Goal: Task Accomplishment & Management: Manage account settings

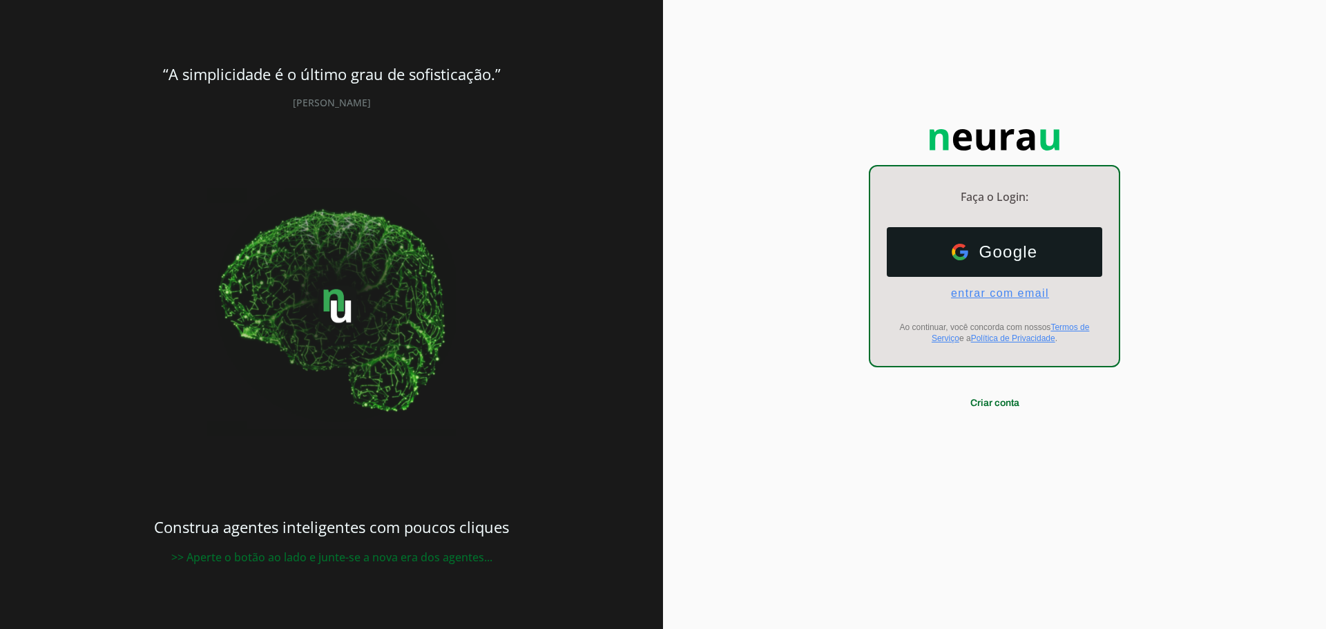
click at [993, 294] on span "entrar com email" at bounding box center [994, 293] width 109 height 12
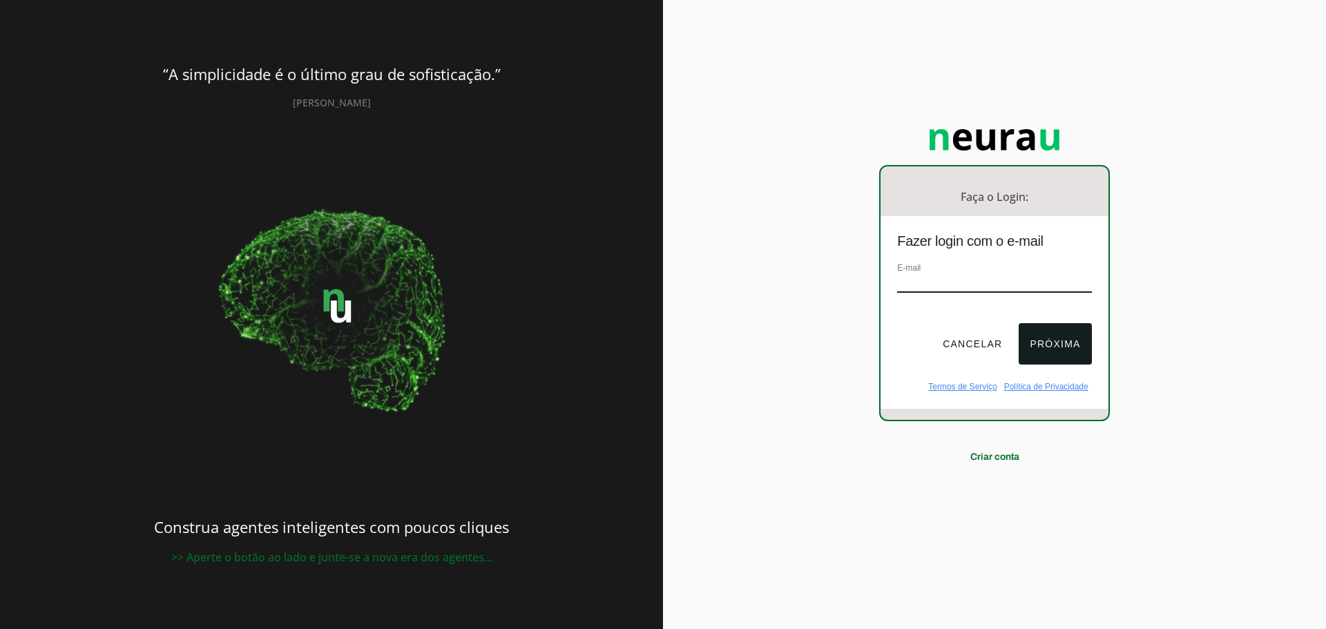
click at [918, 284] on input "email" at bounding box center [994, 283] width 194 height 19
click at [1039, 339] on button "Próxima" at bounding box center [1055, 343] width 73 height 41
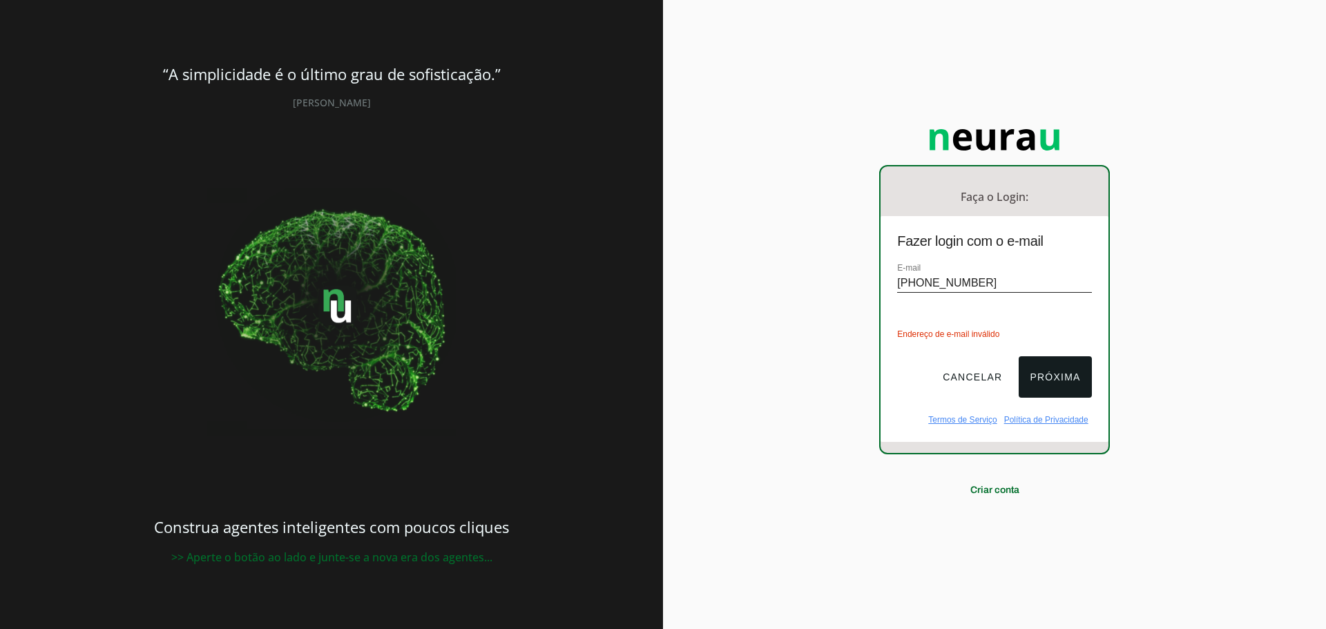
click at [975, 284] on input "+5519987401313" at bounding box center [994, 283] width 194 height 19
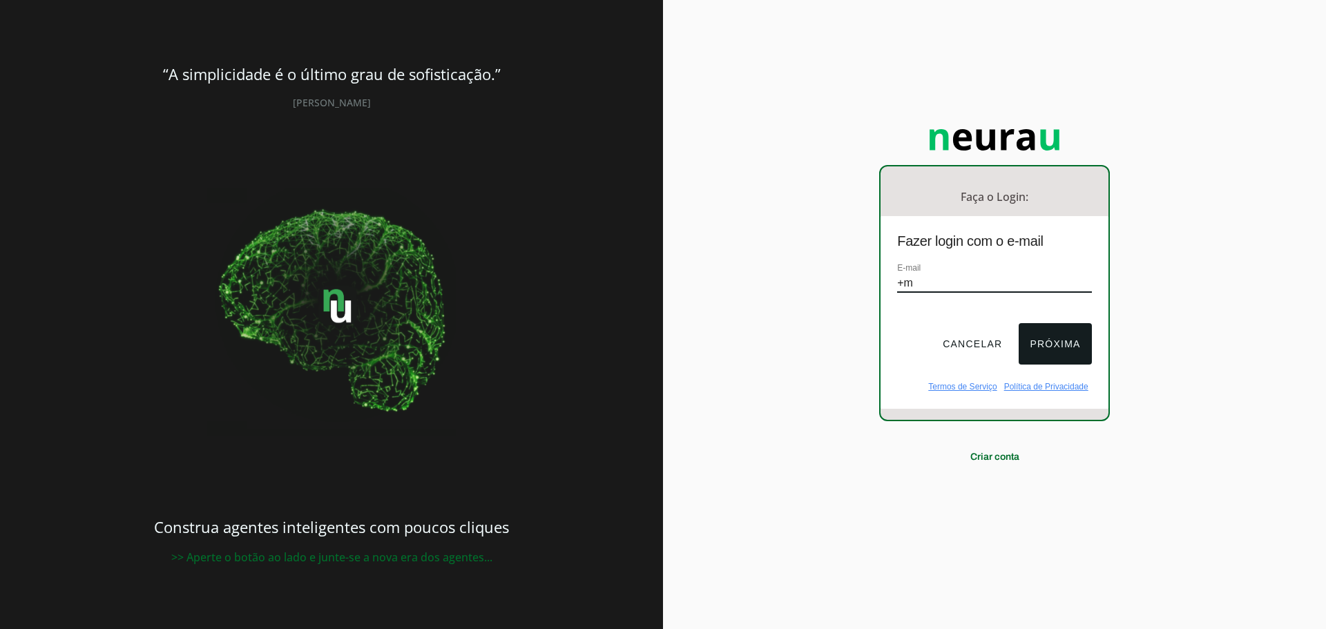
type input "+"
type input "[EMAIL_ADDRESS][DOMAIN_NAME]"
click at [1059, 348] on button "Próxima" at bounding box center [1055, 343] width 73 height 41
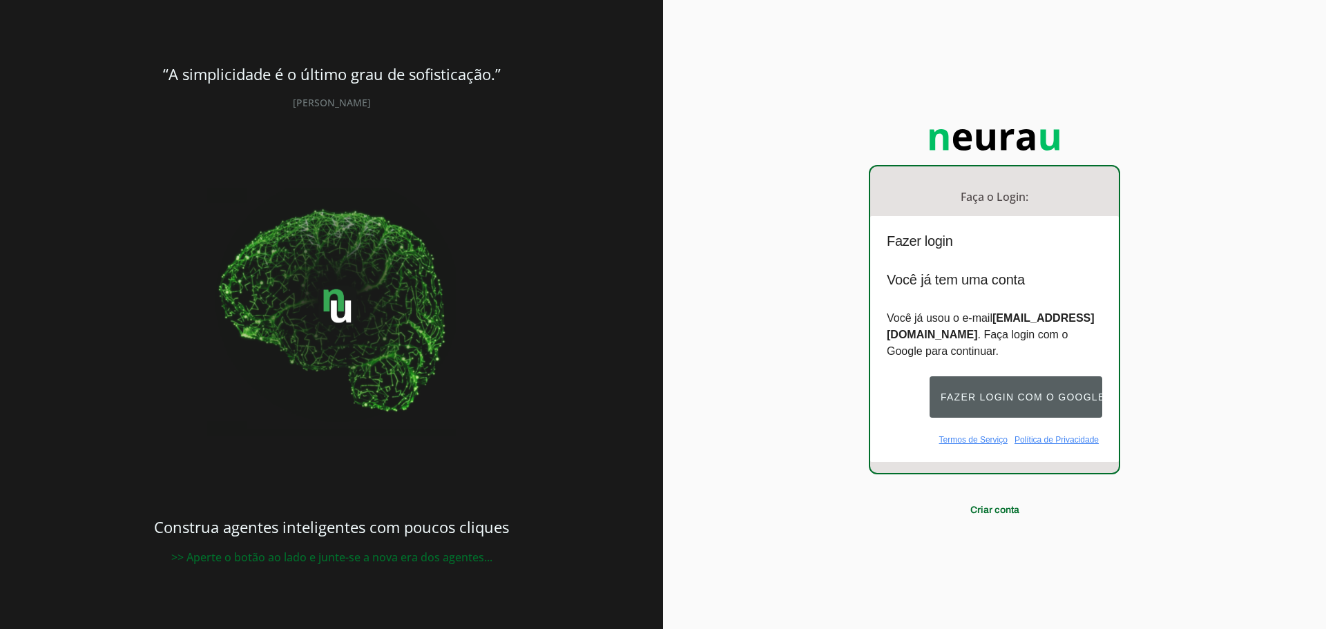
click at [1022, 392] on button "Fazer login com o Google" at bounding box center [1016, 396] width 173 height 41
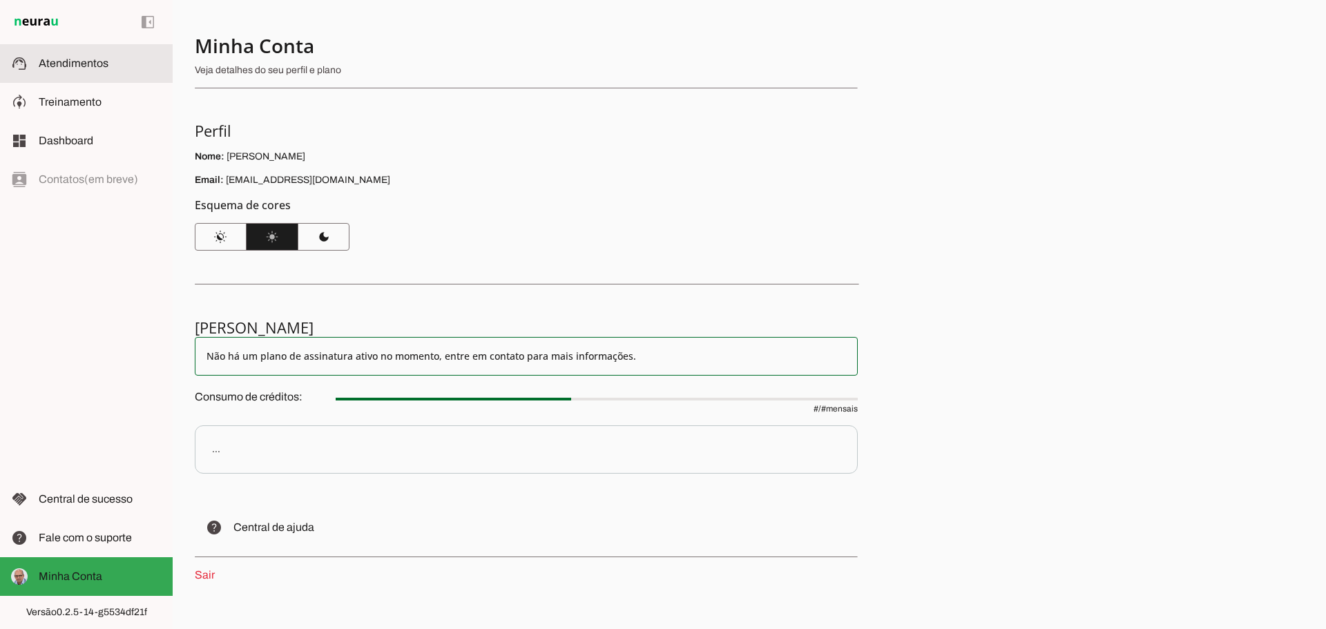
click at [55, 59] on span "Atendimentos" at bounding box center [74, 63] width 70 height 12
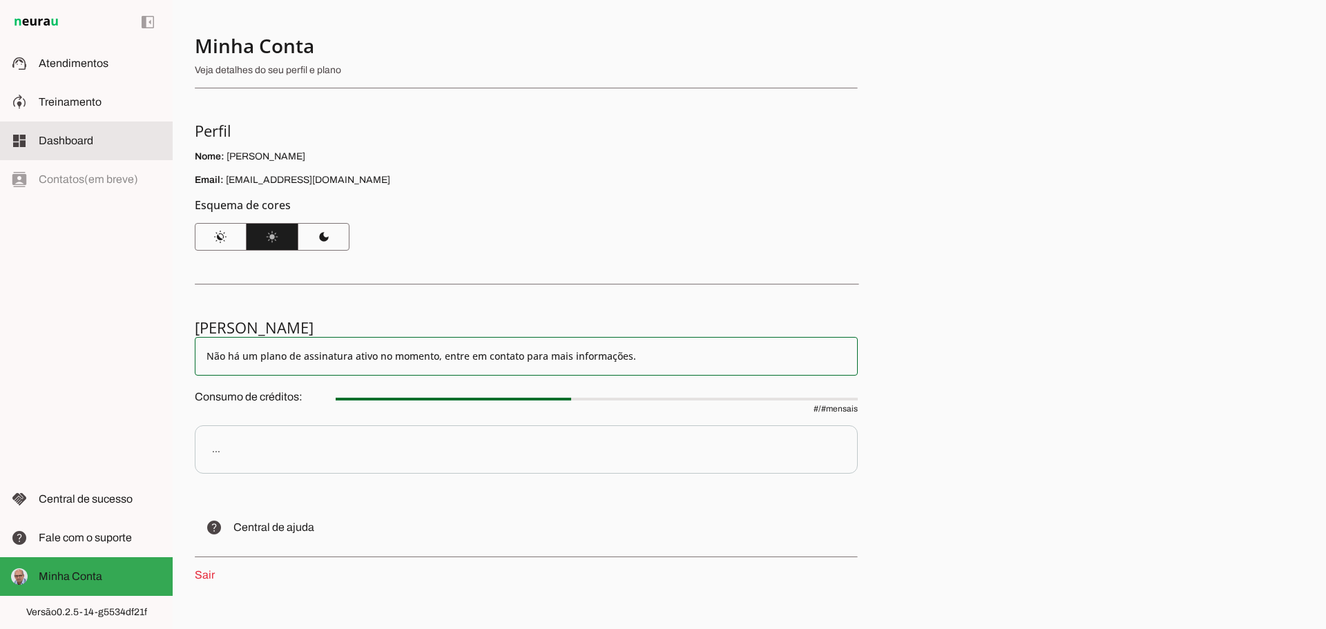
click at [59, 138] on span "Dashboard" at bounding box center [66, 141] width 55 height 12
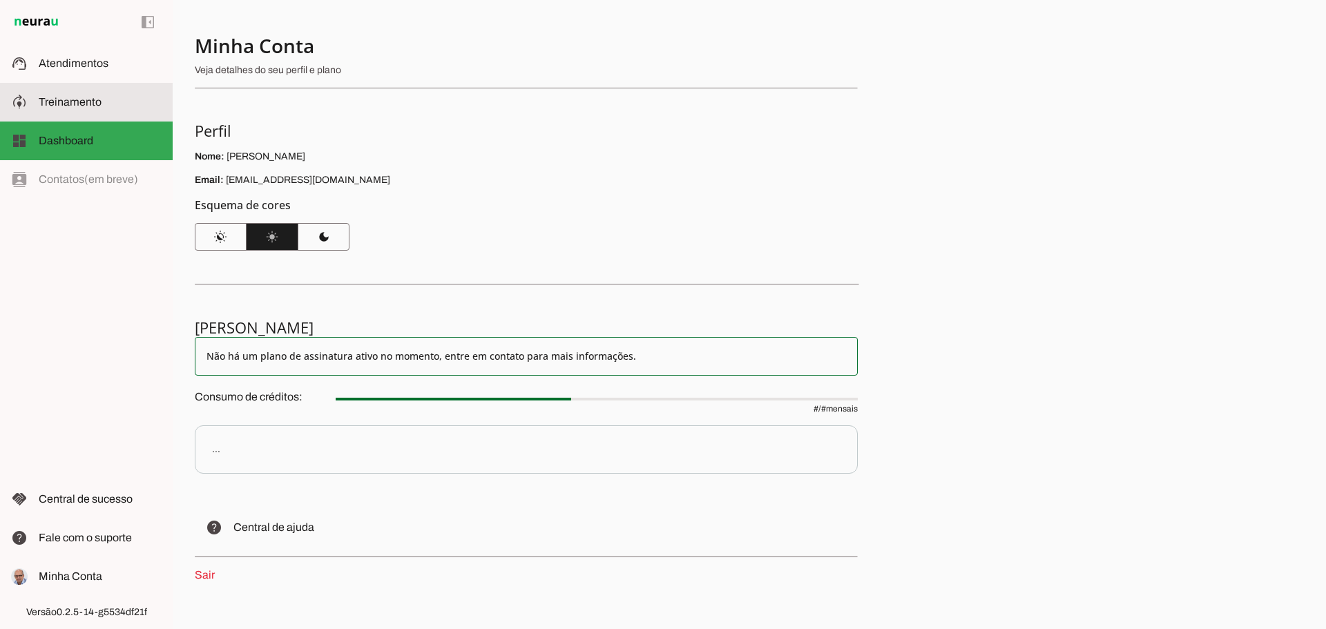
click at [66, 99] on span "Treinamento" at bounding box center [70, 102] width 63 height 12
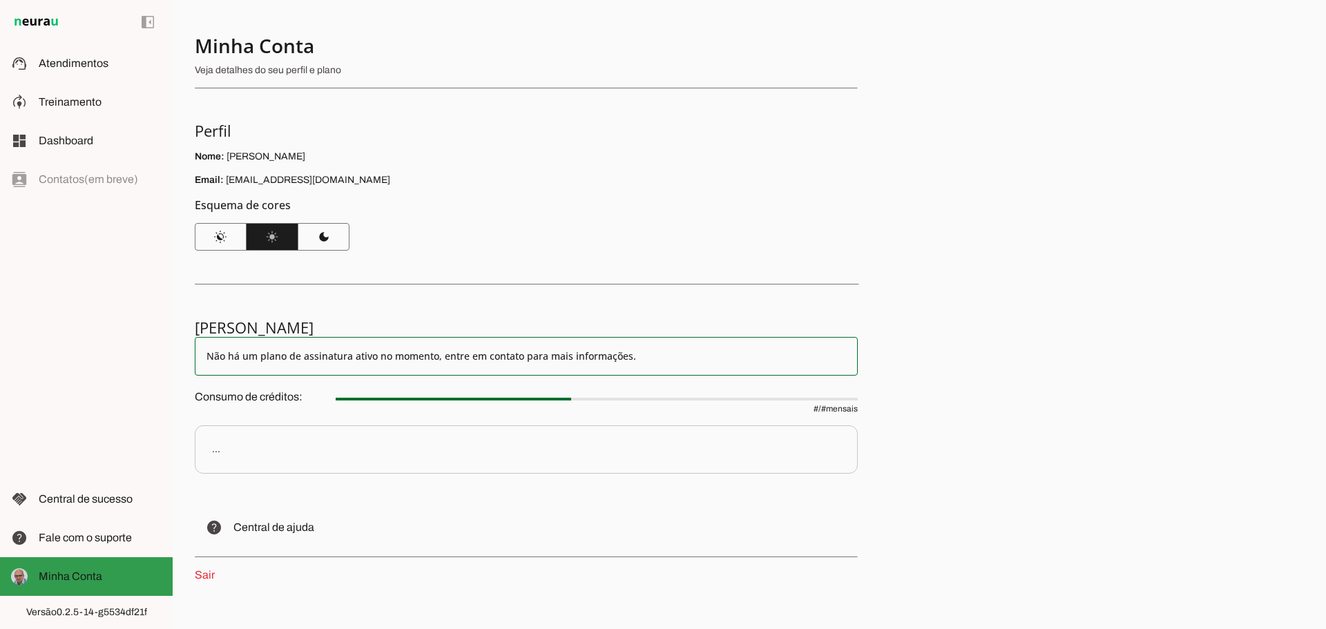
click at [70, 574] on span "Minha Conta" at bounding box center [71, 576] width 64 height 12
click at [103, 568] on md-item "Minha Conta Minha Conta" at bounding box center [86, 576] width 173 height 39
click at [256, 345] on md-item "Não há um plano de assinatura ativo no momento, entre em contato para mais info…" at bounding box center [526, 356] width 663 height 39
drag, startPoint x: 701, startPoint y: 383, endPoint x: 551, endPoint y: 321, distance: 162.0
click at [700, 383] on section "Minha Assinatura Não há um plano de assinatura ativo no momento, entre em conta…" at bounding box center [526, 451] width 663 height 266
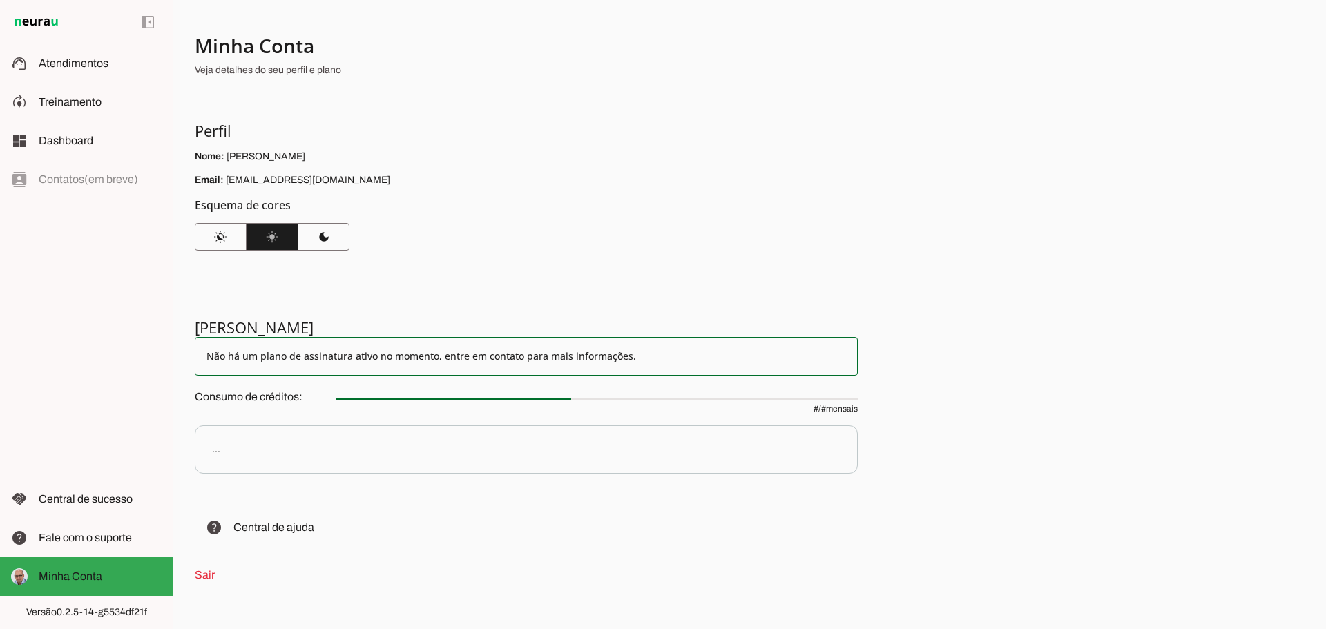
drag, startPoint x: 273, startPoint y: 159, endPoint x: 269, endPoint y: 126, distance: 33.4
click at [273, 156] on p "Nome: Marcus Guimaraes" at bounding box center [526, 157] width 663 height 14
drag, startPoint x: 233, startPoint y: 51, endPoint x: 75, endPoint y: 44, distance: 159.0
click at [232, 51] on h4 "Minha Conta" at bounding box center [521, 45] width 652 height 25
drag, startPoint x: 58, startPoint y: 179, endPoint x: 139, endPoint y: 46, distance: 155.9
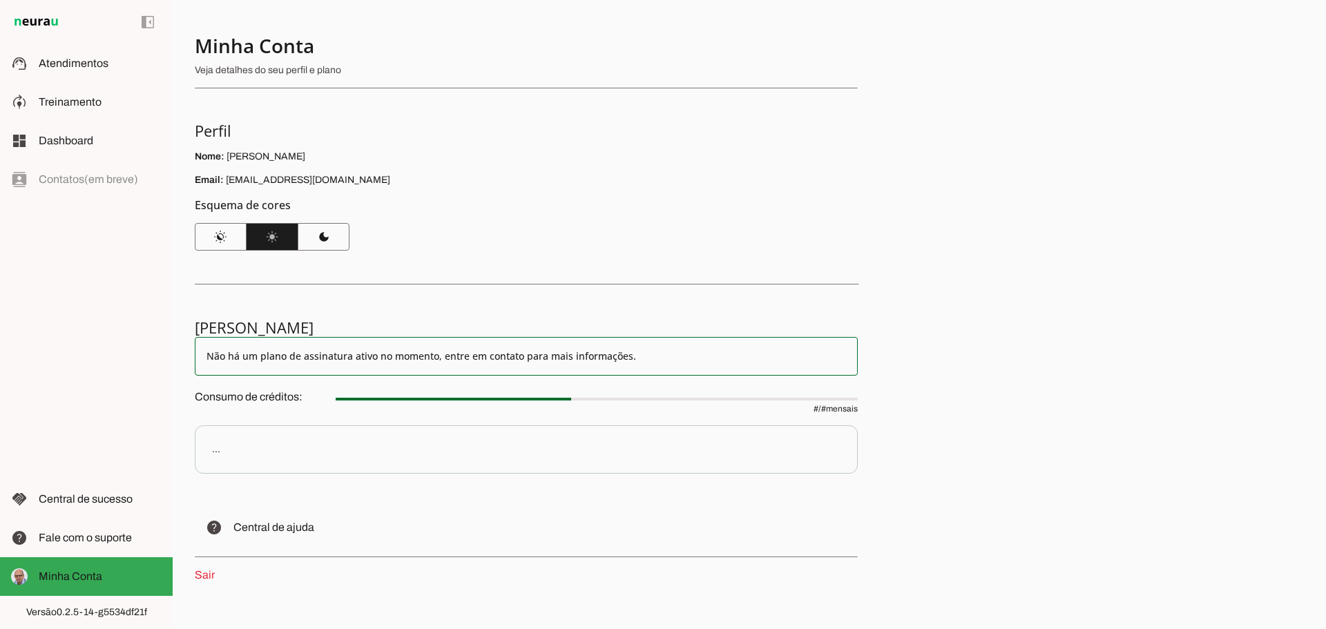
click at [63, 174] on div "left_panel_open left_panel_close" at bounding box center [86, 314] width 173 height 629
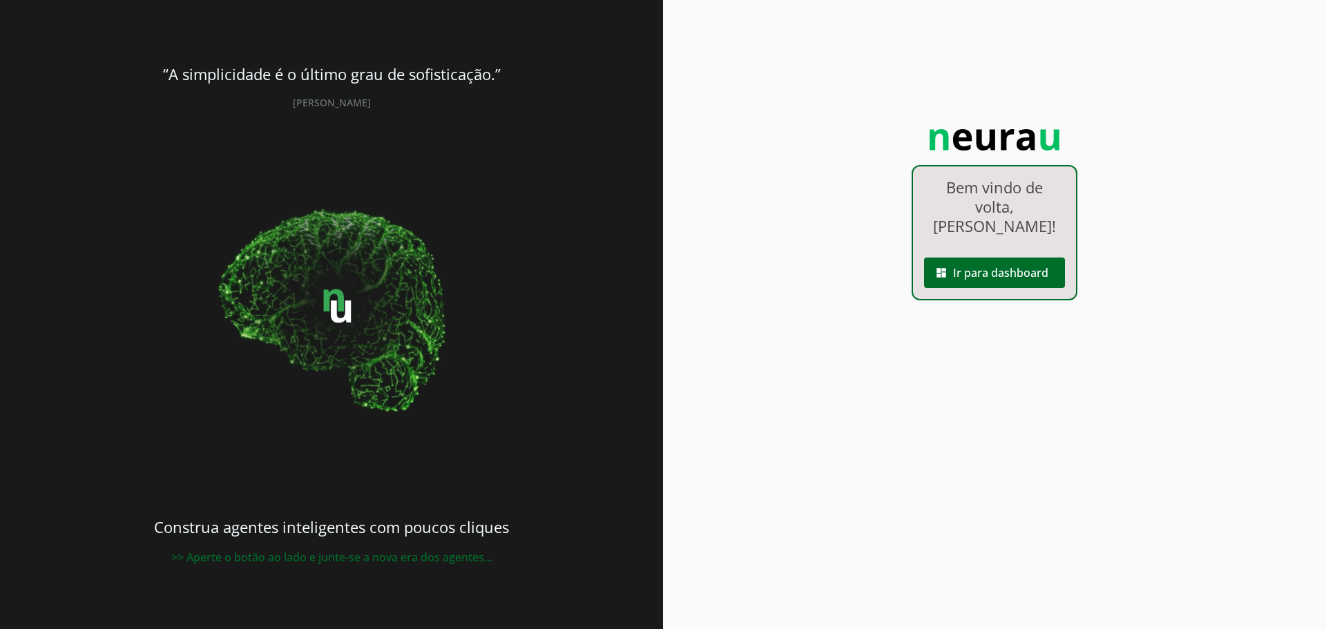
click at [1008, 143] on img at bounding box center [995, 140] width 152 height 50
click at [995, 278] on span at bounding box center [994, 272] width 141 height 33
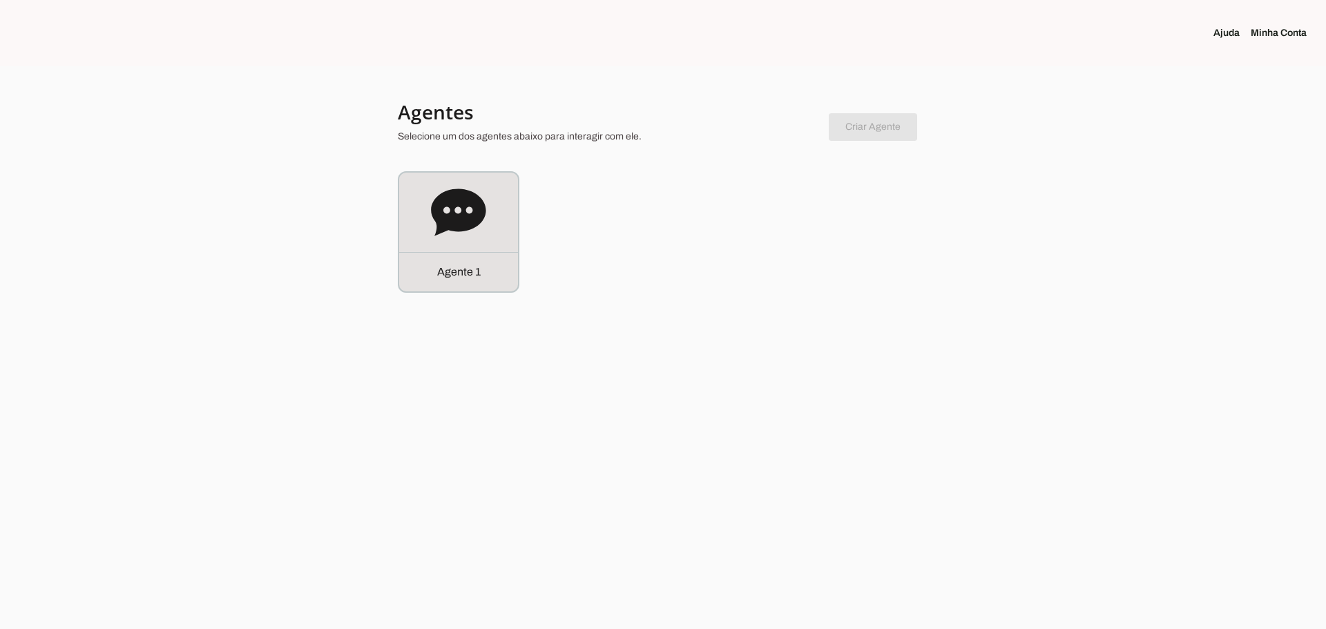
click at [1274, 33] on link "Minha Conta" at bounding box center [1284, 33] width 67 height 14
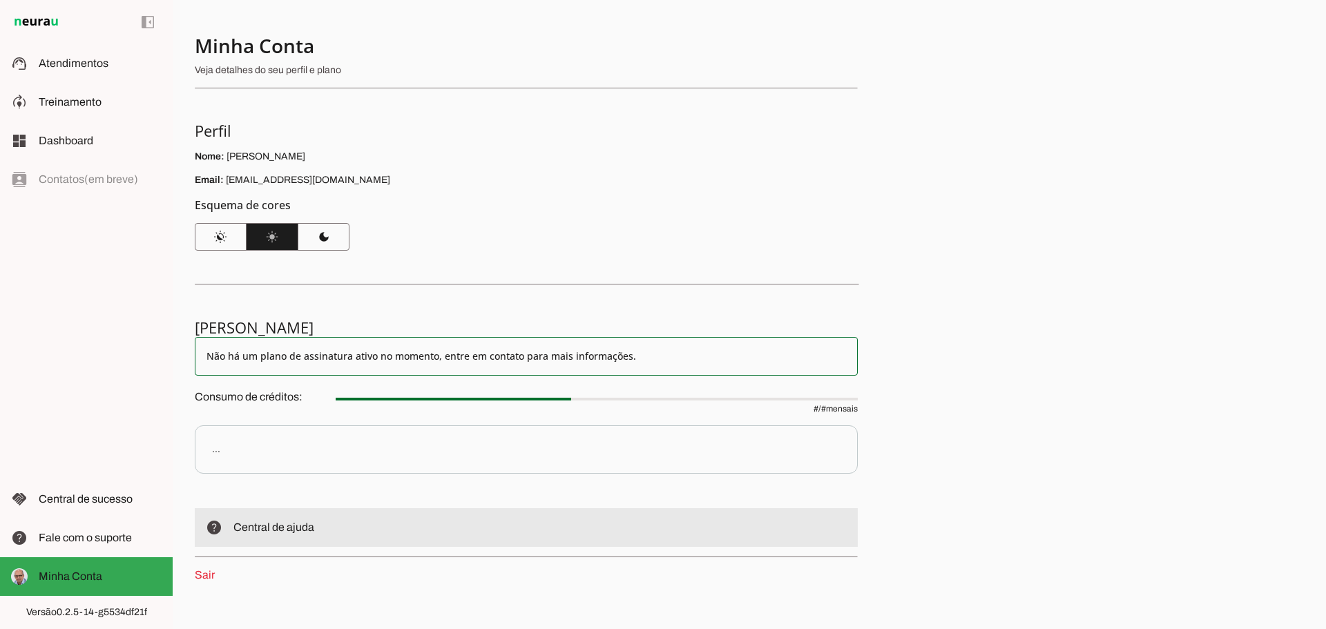
scroll to position [32, 0]
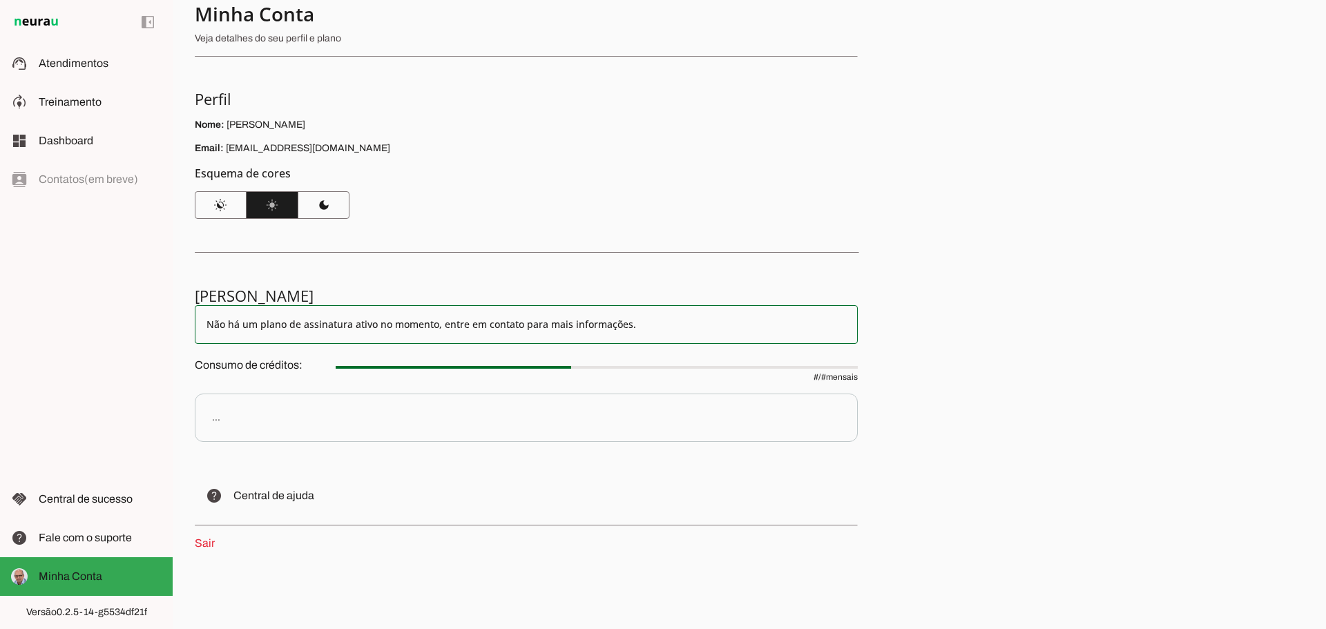
click at [200, 542] on link "Sair" at bounding box center [205, 543] width 20 height 12
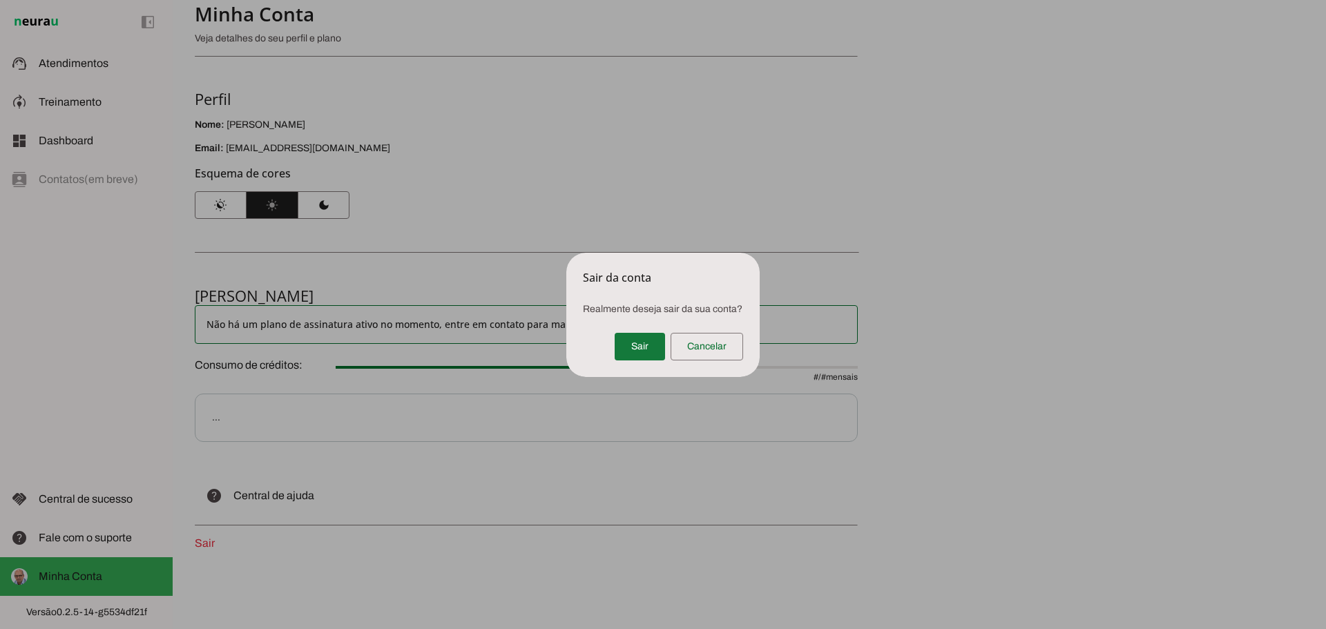
click at [638, 343] on span at bounding box center [640, 346] width 50 height 33
